Goal: Task Accomplishment & Management: Complete application form

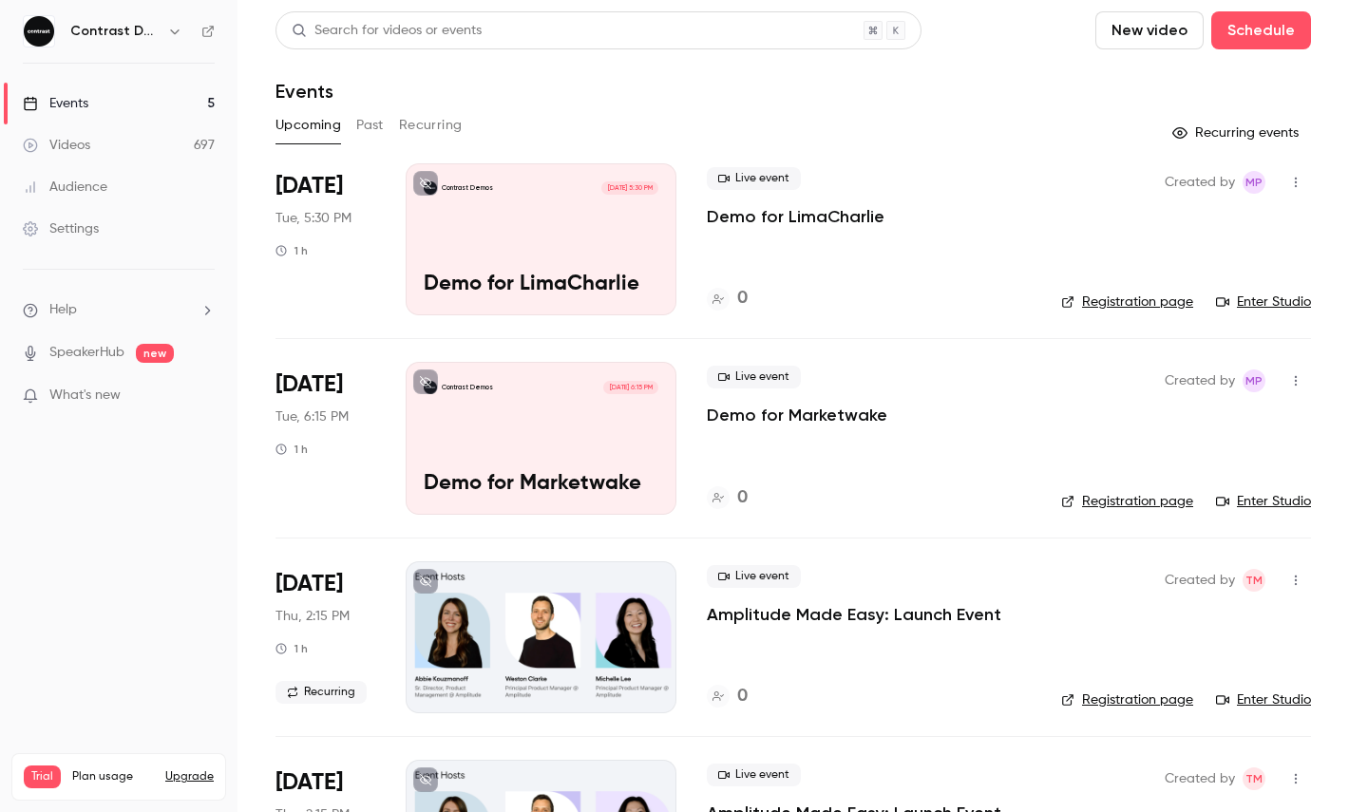
click at [142, 406] on li "What's new" at bounding box center [119, 398] width 192 height 24
click at [154, 388] on p "What's new" at bounding box center [103, 396] width 161 height 20
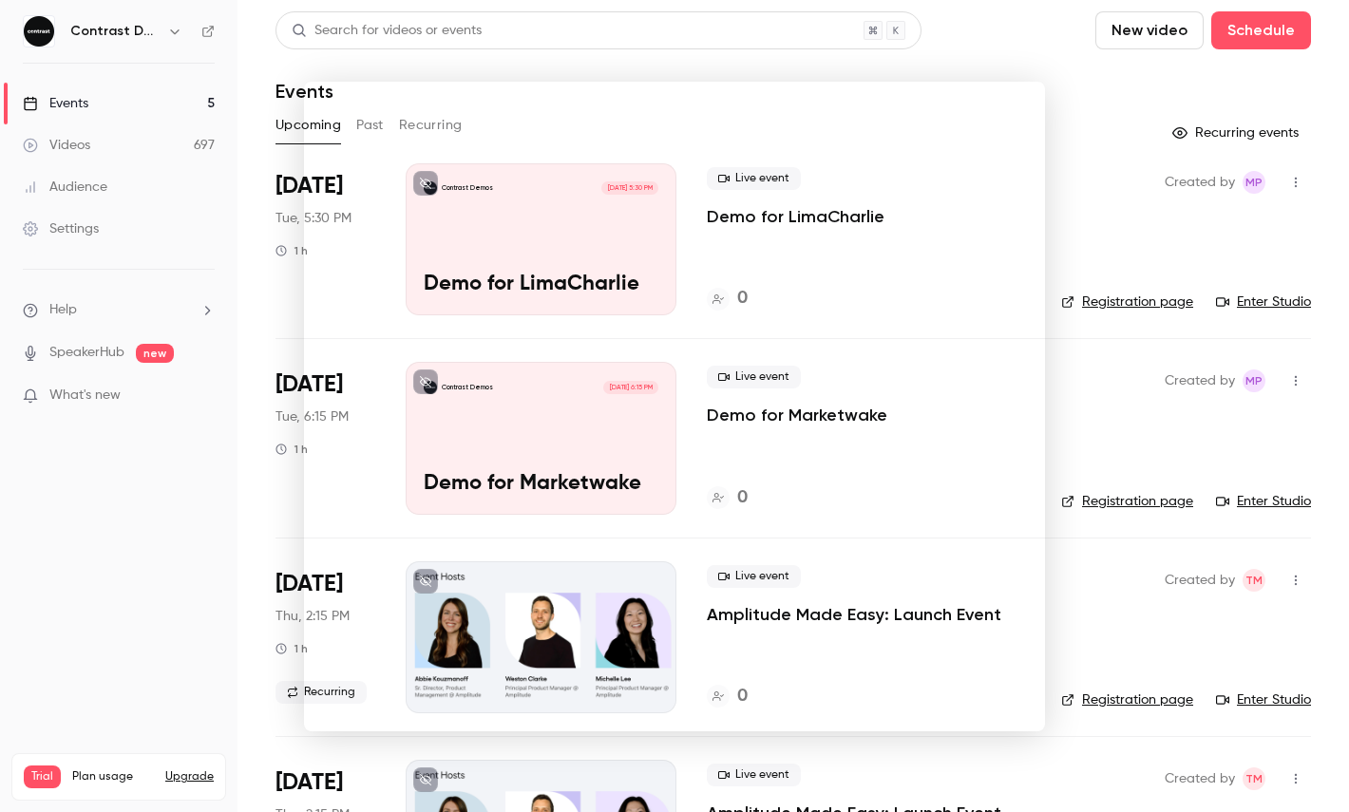
click at [1201, 103] on div at bounding box center [674, 406] width 1349 height 812
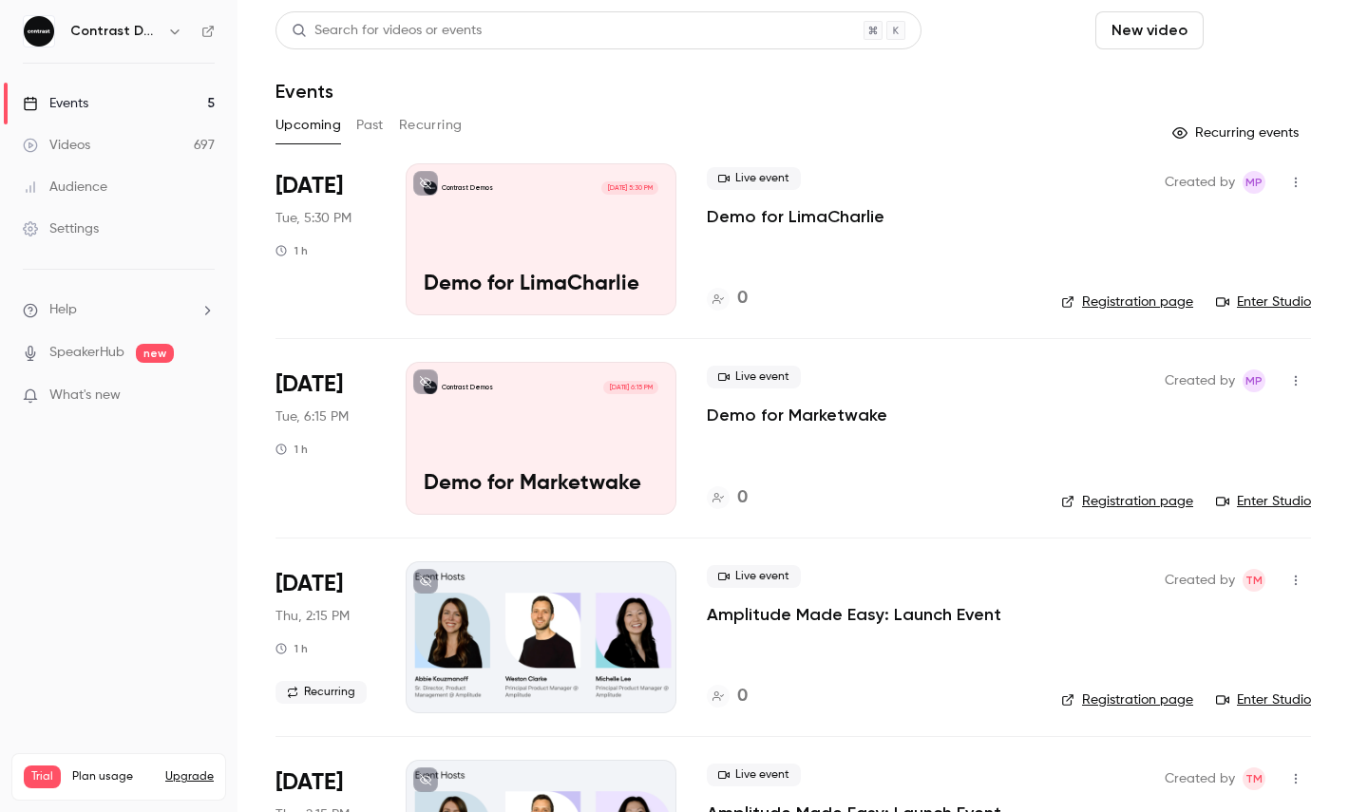
click at [1245, 24] on button "Schedule" at bounding box center [1261, 30] width 100 height 38
click at [1221, 98] on li "One time event" at bounding box center [1207, 82] width 205 height 49
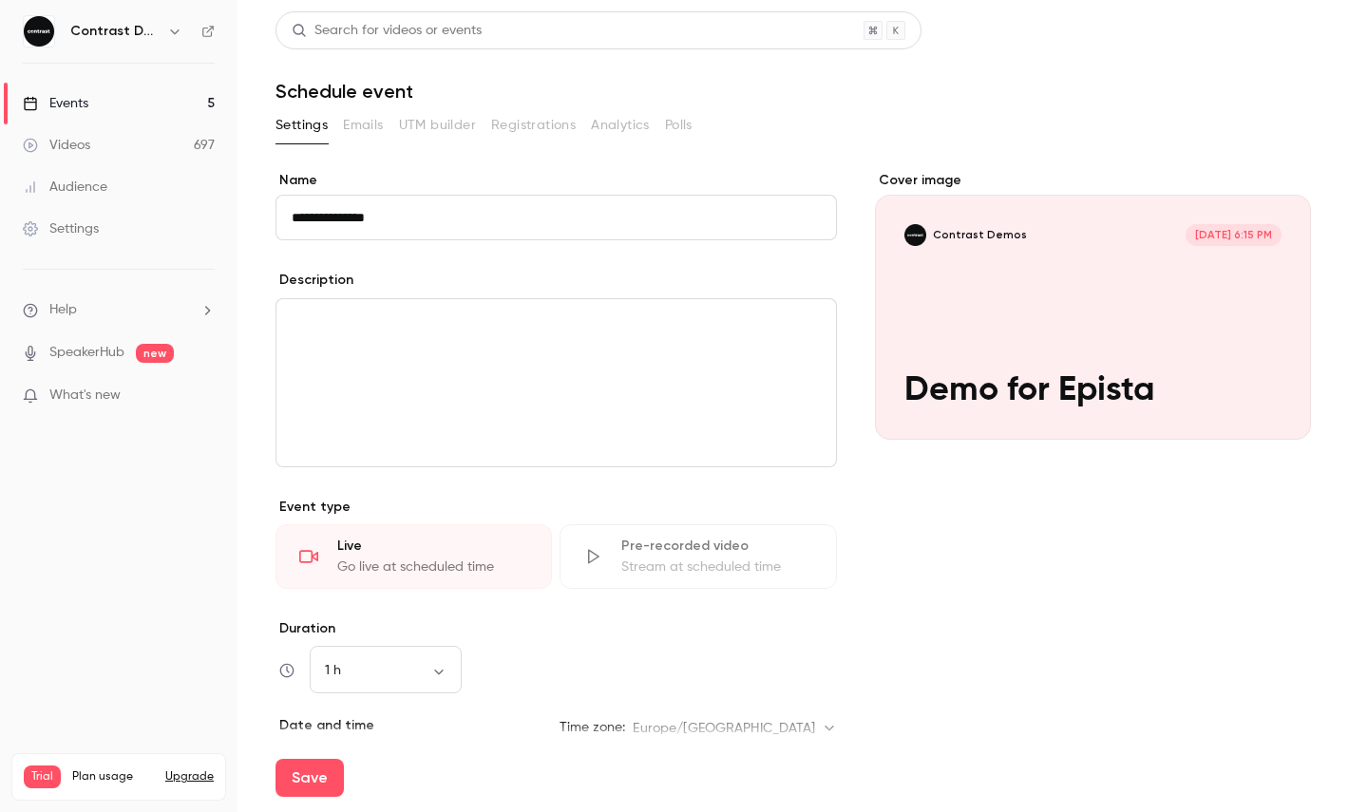
type input "**********"
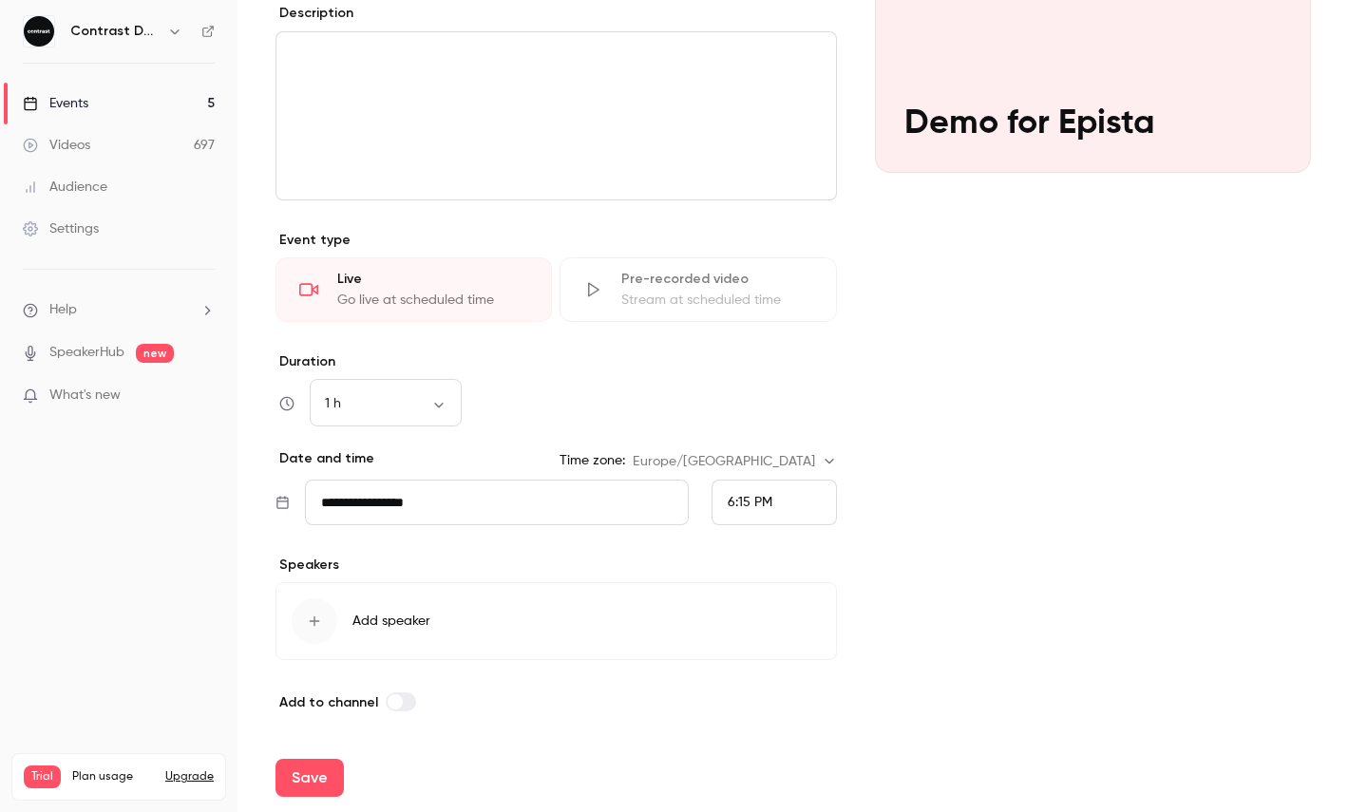
click at [765, 517] on div "6:15 PM" at bounding box center [773, 503] width 125 height 46
click at [782, 453] on div "7:00 PM" at bounding box center [774, 463] width 93 height 20
click at [312, 759] on button "Save" at bounding box center [309, 778] width 68 height 38
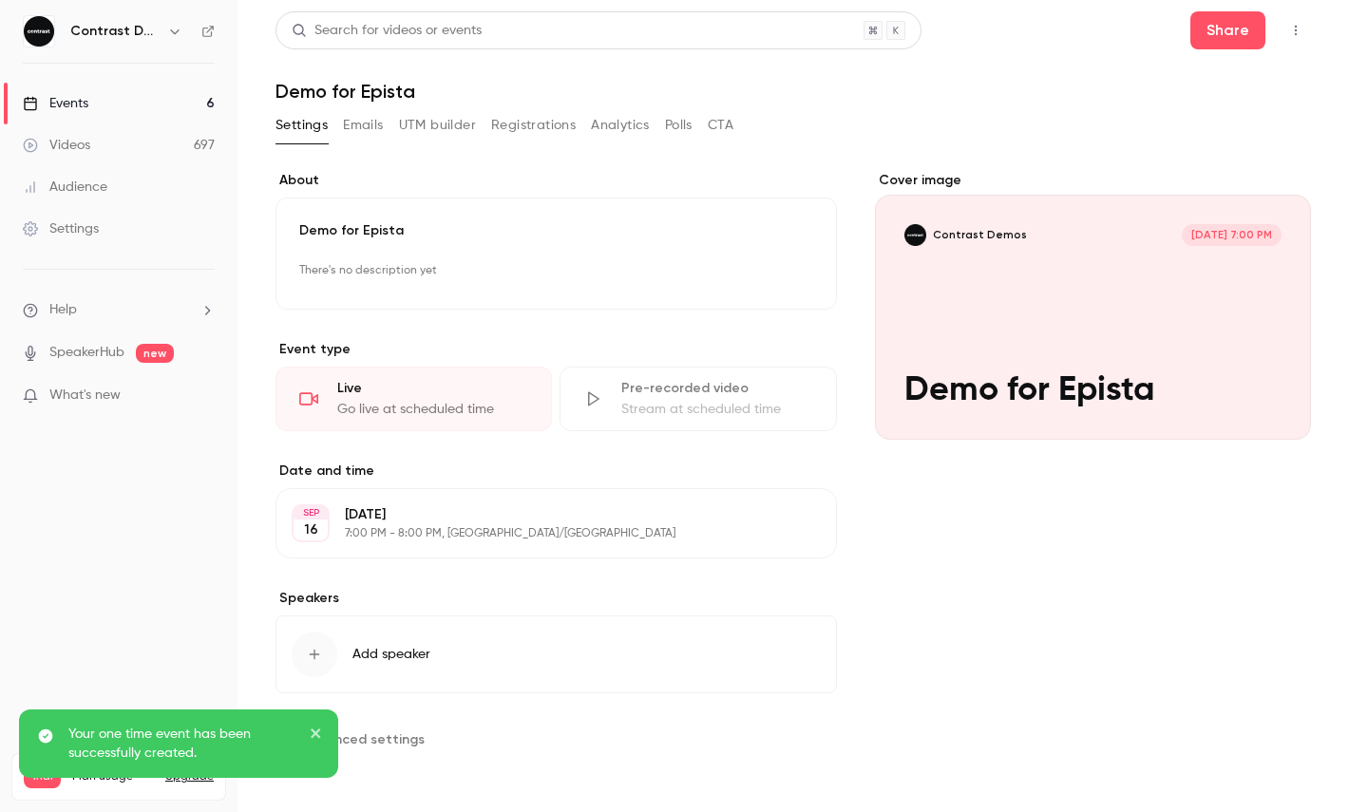
click at [1293, 20] on button "button" at bounding box center [1296, 30] width 30 height 30
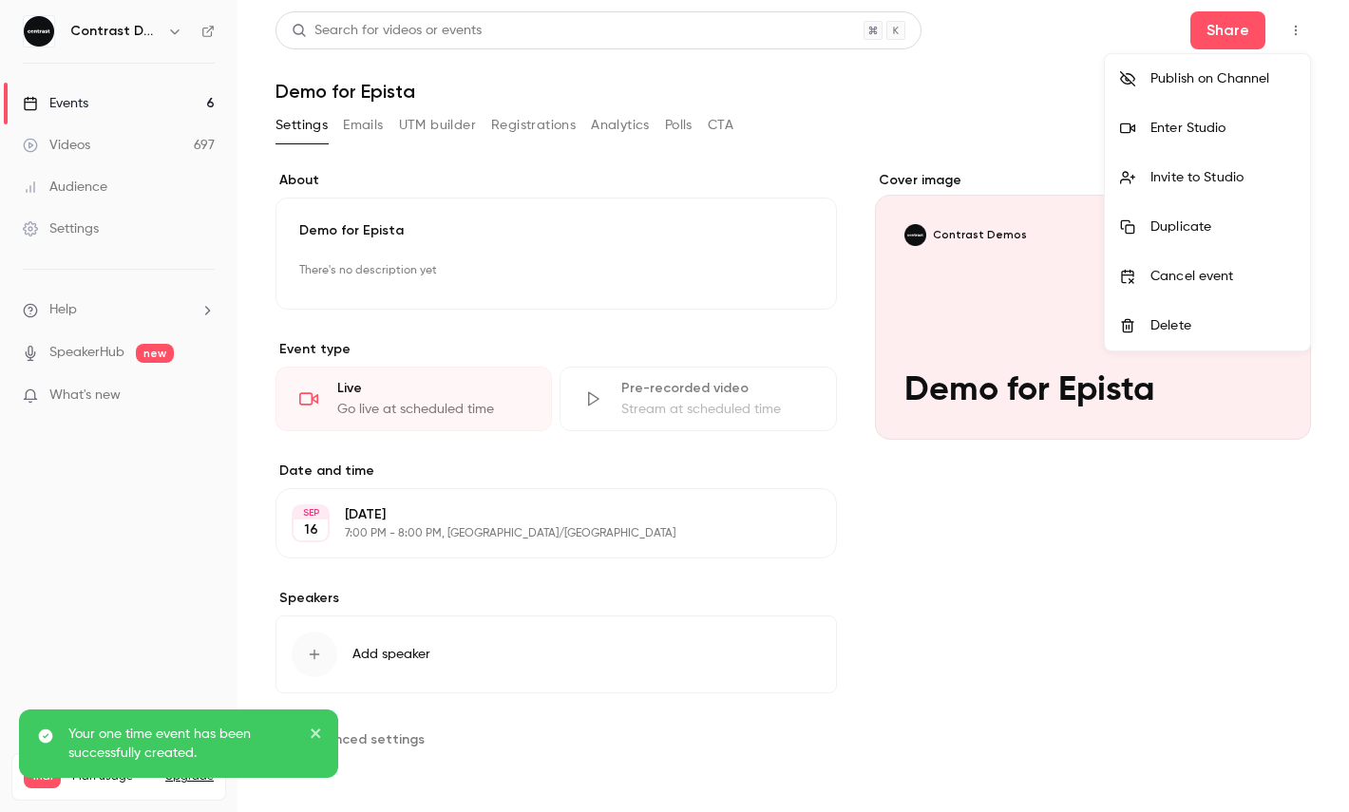
click at [1201, 121] on div "Enter Studio" at bounding box center [1222, 128] width 144 height 19
